Goal: Information Seeking & Learning: Learn about a topic

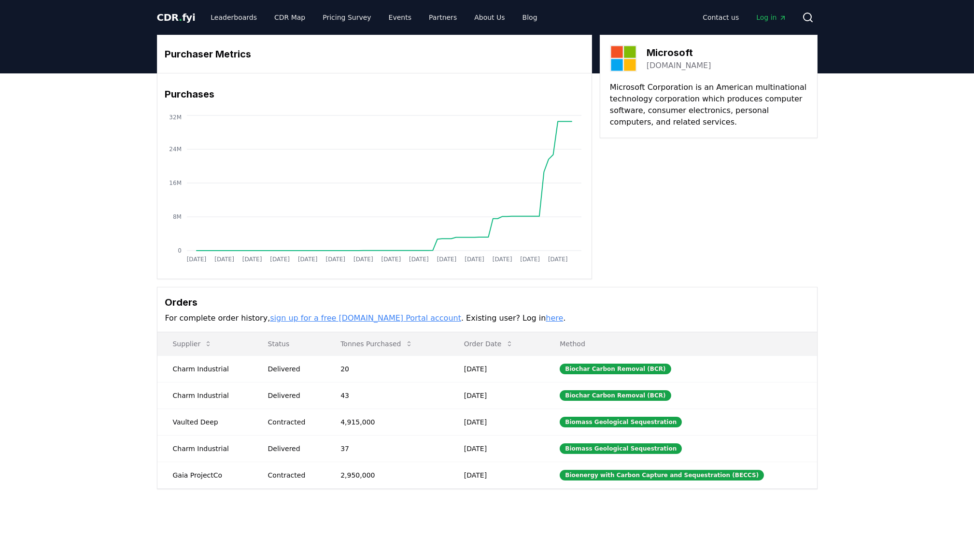
click at [815, 226] on div "Purchaser Metrics Purchases [DATE] [DATE] [DATE] [DATE] [DATE] [DATE] [DATE] [D…" at bounding box center [487, 157] width 661 height 244
